Goal: Transaction & Acquisition: Purchase product/service

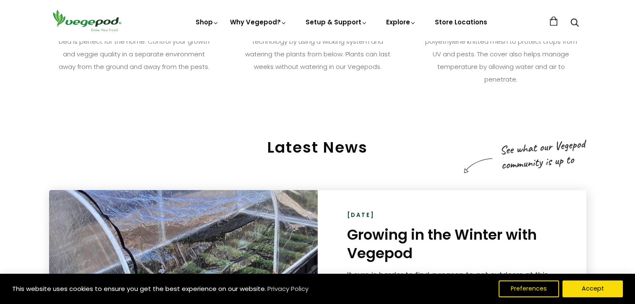
scroll to position [1092, 0]
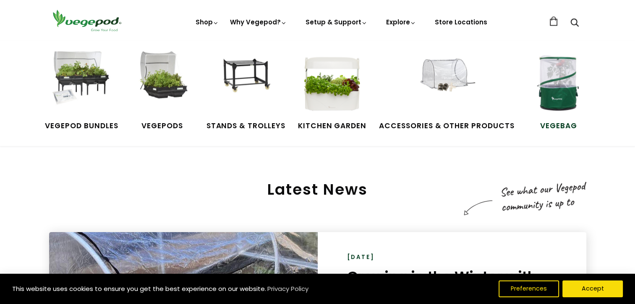
click at [547, 78] on img at bounding box center [558, 82] width 63 height 63
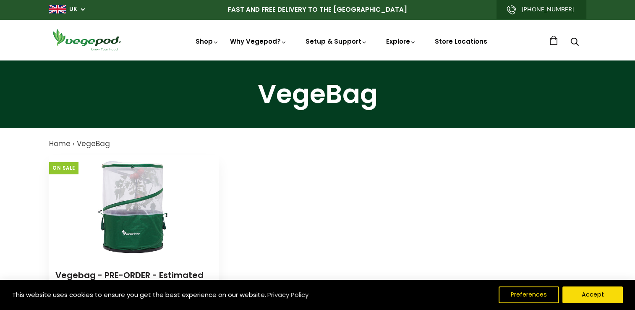
scroll to position [84, 0]
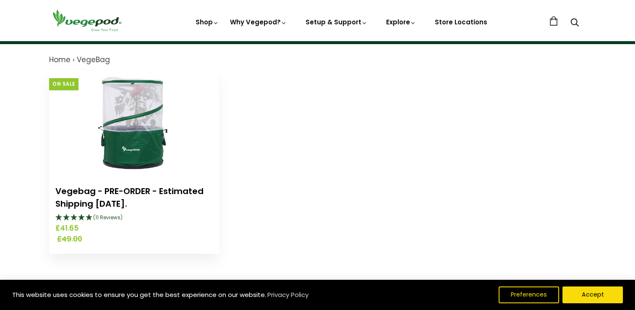
click at [104, 194] on link "Vegebag - PRE-ORDER - Estimated Shipping [DATE]." at bounding box center [129, 197] width 148 height 24
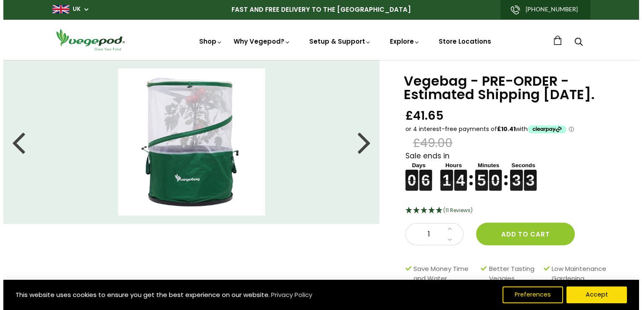
scroll to position [126, 0]
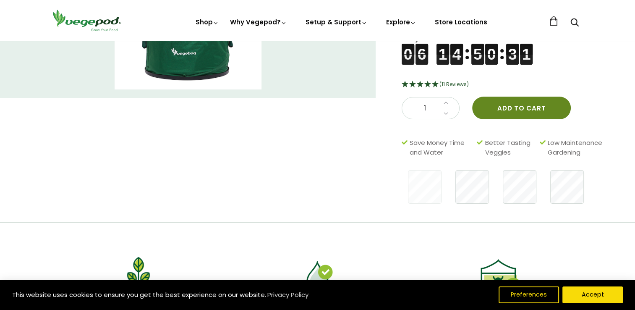
click at [516, 119] on button "Add to cart" at bounding box center [521, 108] width 99 height 23
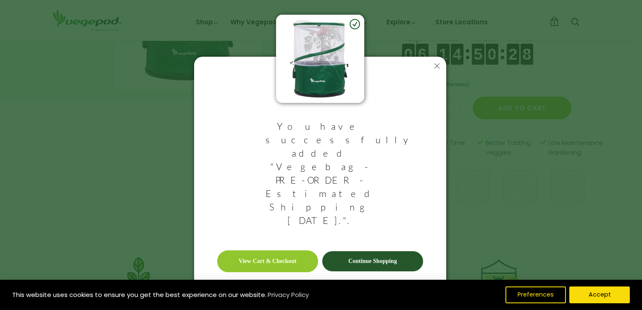
click at [377, 251] on link "Continue Shopping" at bounding box center [372, 261] width 101 height 20
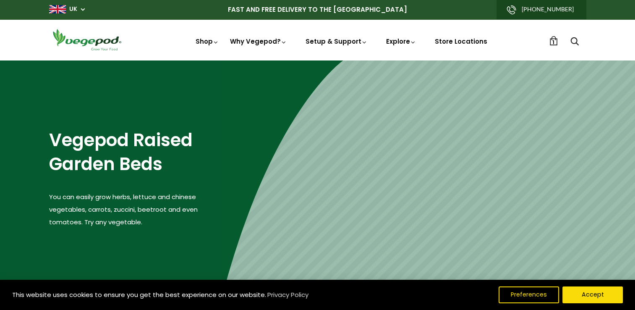
click at [555, 41] on link "1" at bounding box center [553, 40] width 9 height 9
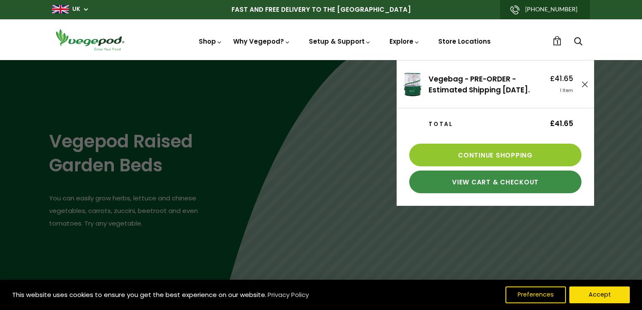
click at [483, 184] on link "View Cart & Checkout" at bounding box center [495, 181] width 172 height 23
